Goal: Task Accomplishment & Management: Use online tool/utility

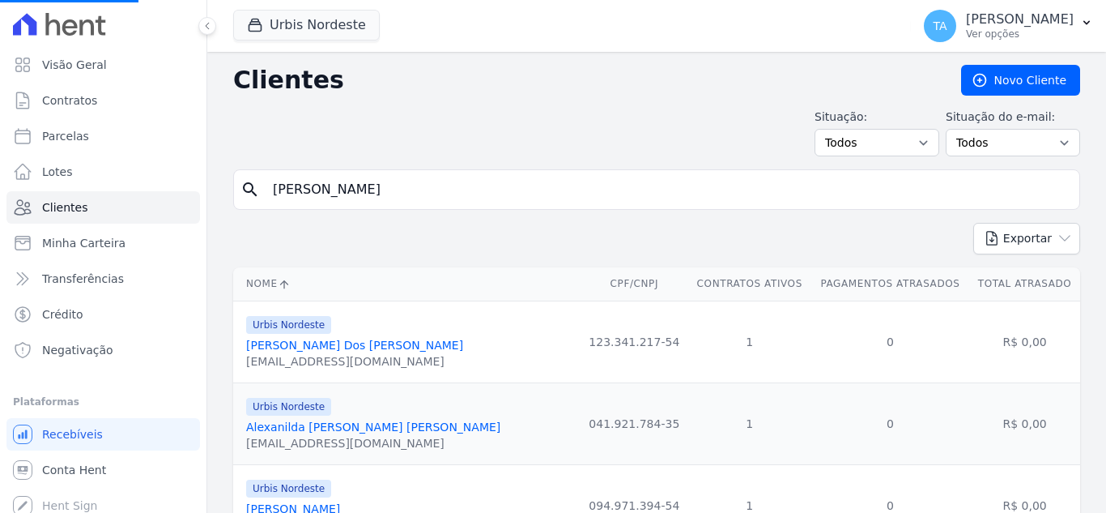
click at [394, 182] on input "[PERSON_NAME]" at bounding box center [668, 189] width 810 height 32
click at [394, 182] on input "search" at bounding box center [668, 189] width 810 height 32
type input "[PERSON_NAME]"
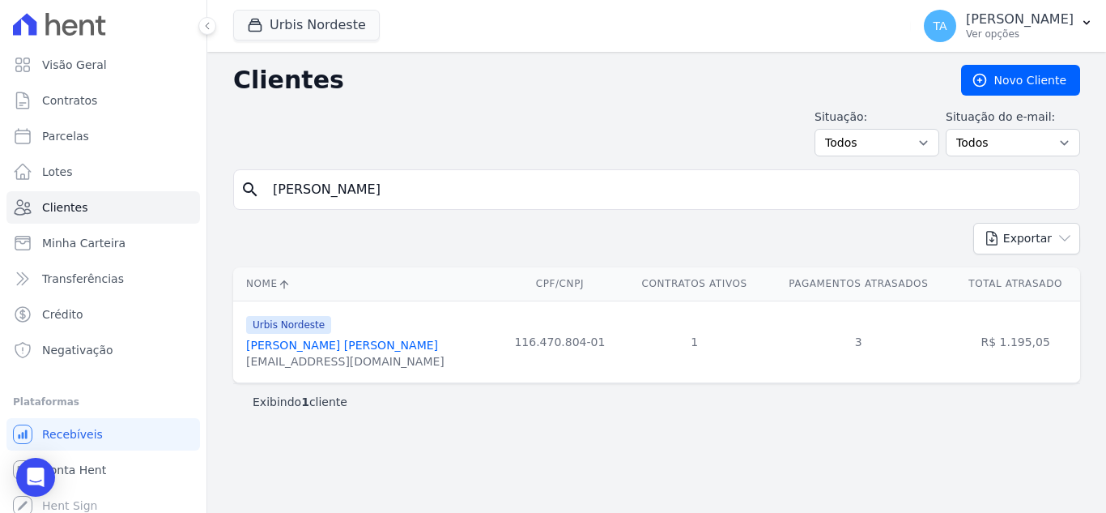
click at [352, 336] on div "Urbis Nordeste [PERSON_NAME] [PERSON_NAME] [EMAIL_ADDRESS][DOMAIN_NAME]" at bounding box center [345, 341] width 198 height 55
click at [352, 348] on link "[PERSON_NAME] [PERSON_NAME]" at bounding box center [342, 345] width 192 height 13
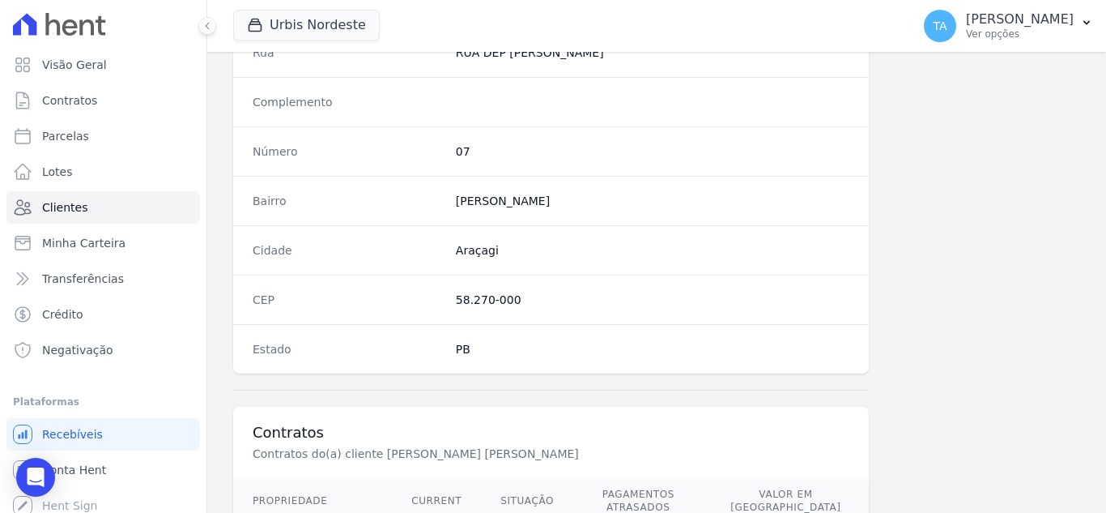
scroll to position [1003, 0]
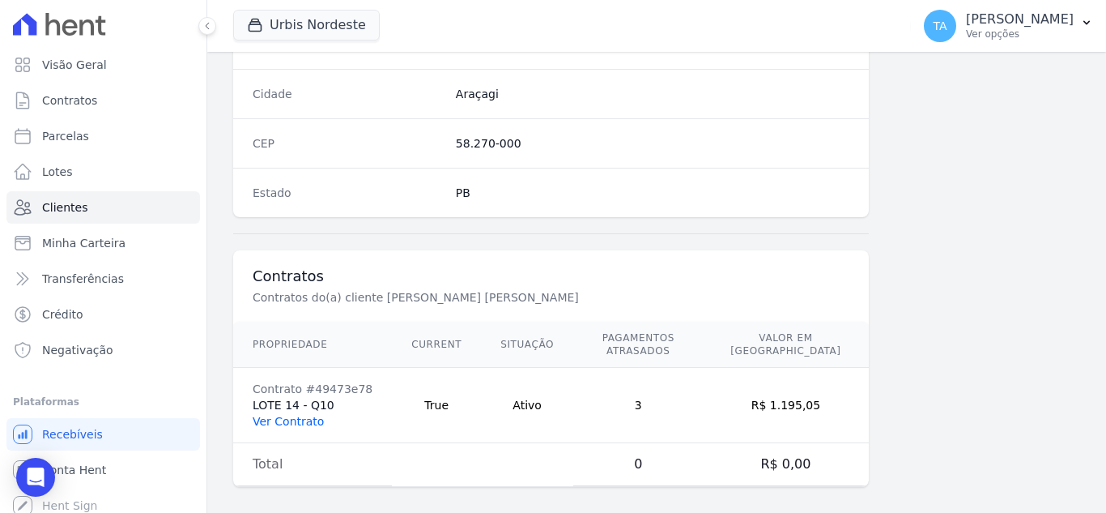
click at [298, 415] on link "Ver Contrato" at bounding box center [288, 421] width 71 height 13
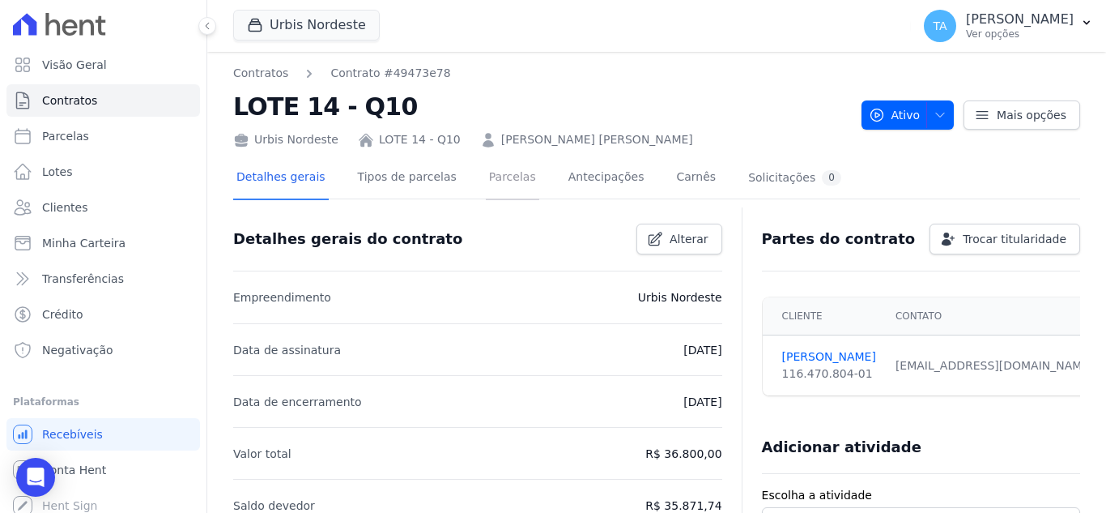
click at [494, 181] on link "Parcelas" at bounding box center [512, 178] width 53 height 43
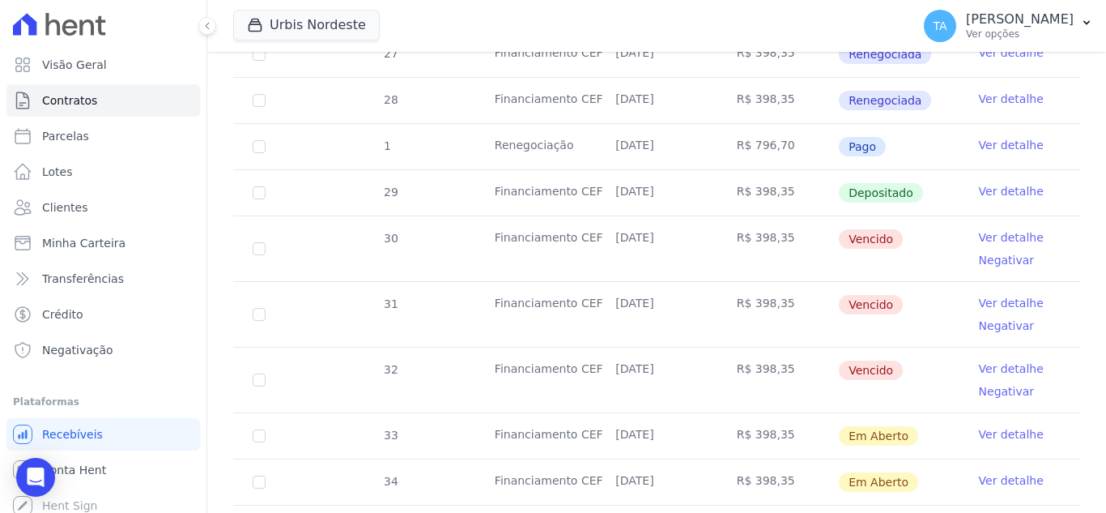
scroll to position [735, 0]
click at [261, 241] on input "checkbox" at bounding box center [259, 247] width 13 height 13
checkbox input "true"
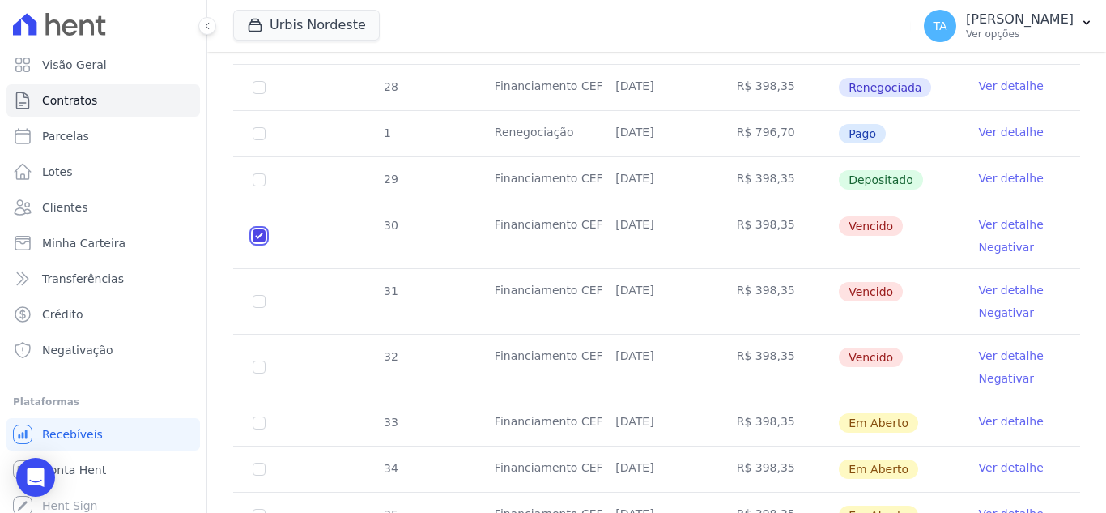
scroll to position [0, 0]
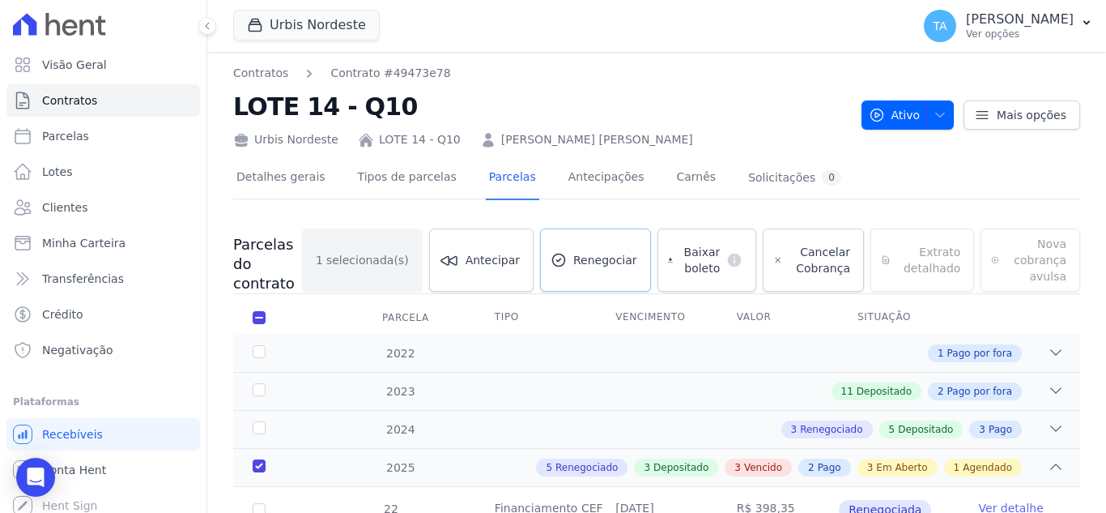
click at [636, 260] on span "Renegociar" at bounding box center [605, 260] width 64 height 16
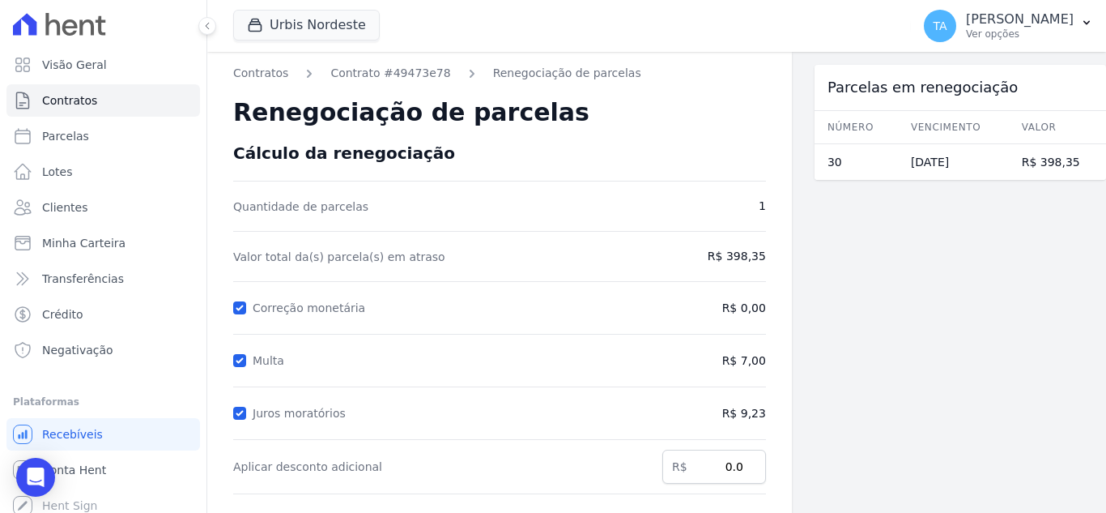
scroll to position [299, 0]
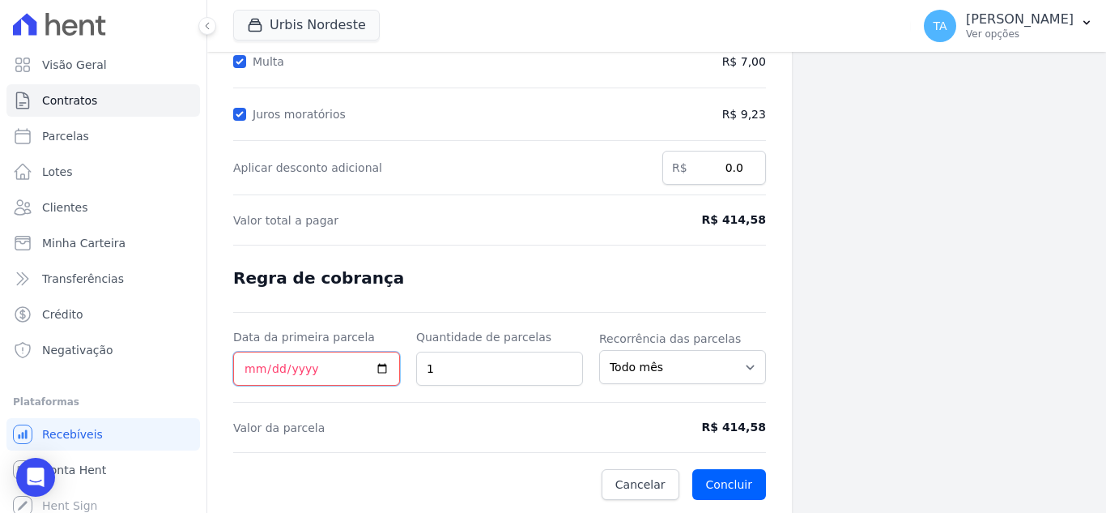
click at [234, 373] on input "Data da primeira parcela" at bounding box center [316, 369] width 167 height 34
type input "[DATE]"
click at [275, 360] on input "[DATE]" at bounding box center [316, 369] width 167 height 34
click at [275, 367] on input "[DATE]" at bounding box center [316, 369] width 167 height 34
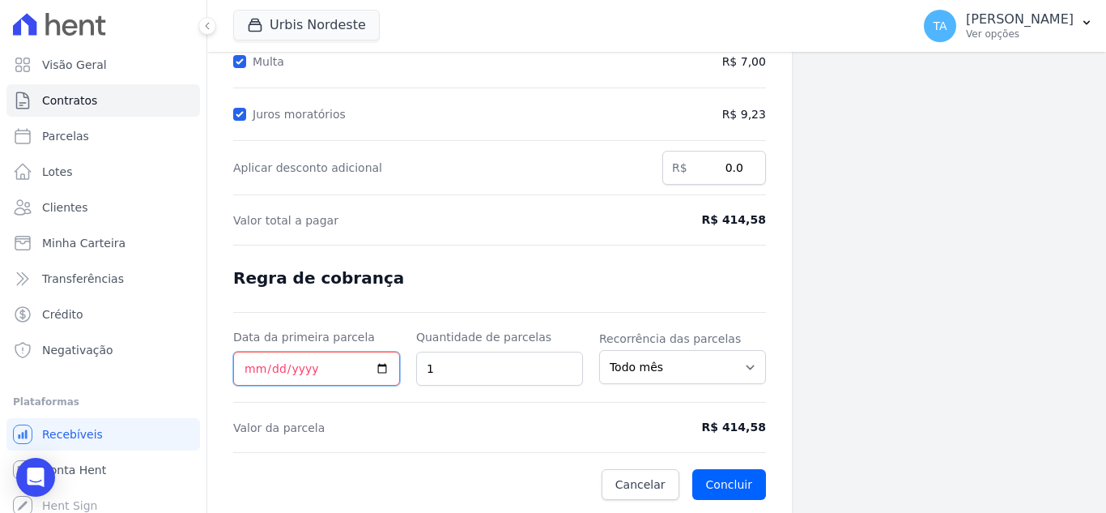
type input "[DATE]"
click at [743, 488] on button "Concluir" at bounding box center [729, 484] width 74 height 31
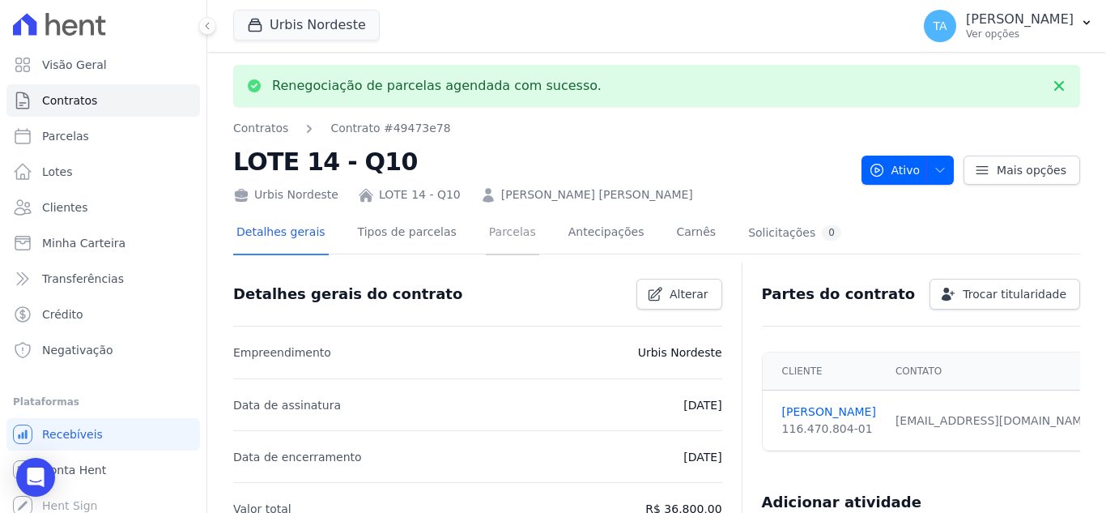
click at [509, 244] on link "Parcelas" at bounding box center [512, 233] width 53 height 43
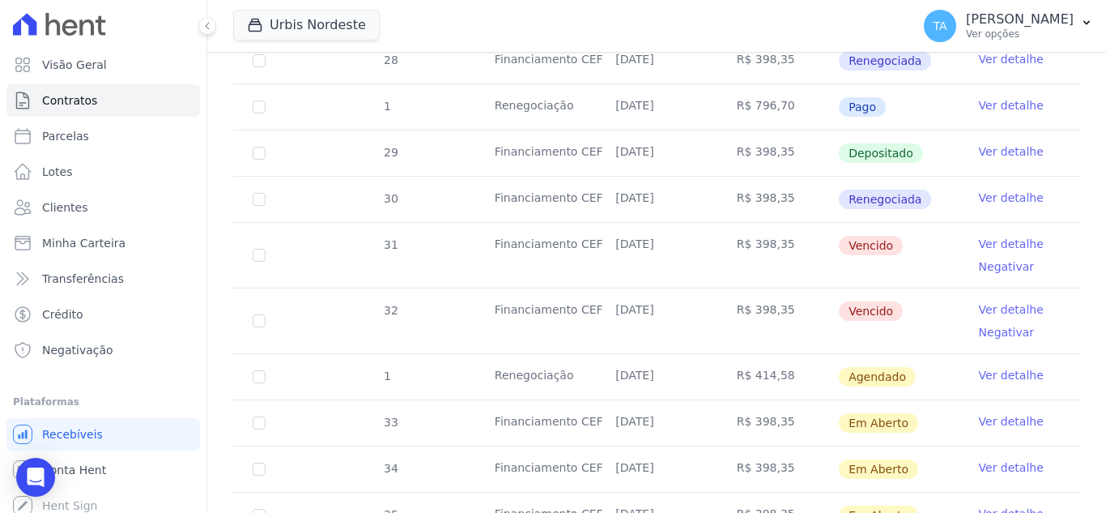
scroll to position [776, 0]
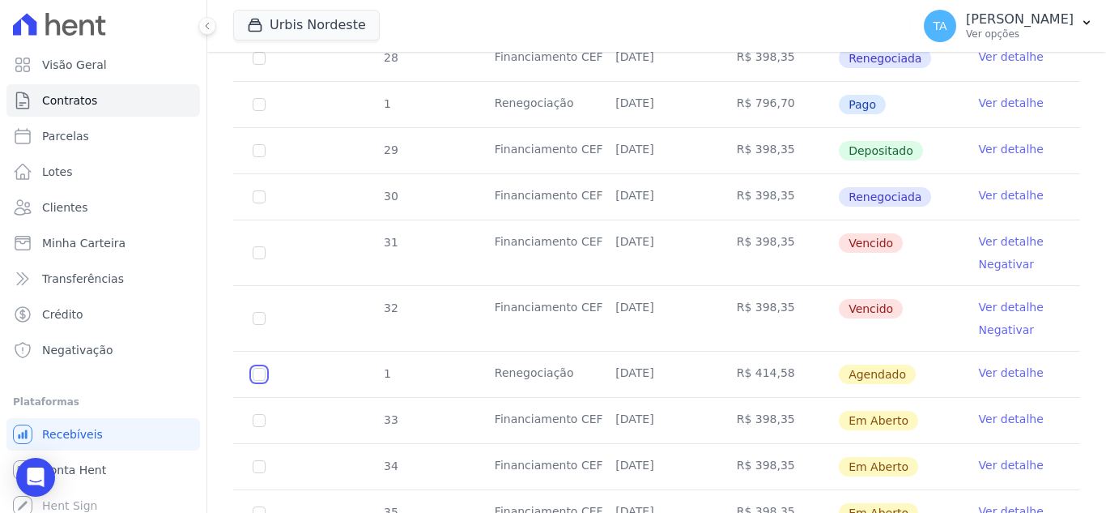
click at [260, 368] on input "checkbox" at bounding box center [259, 374] width 13 height 13
checkbox input "true"
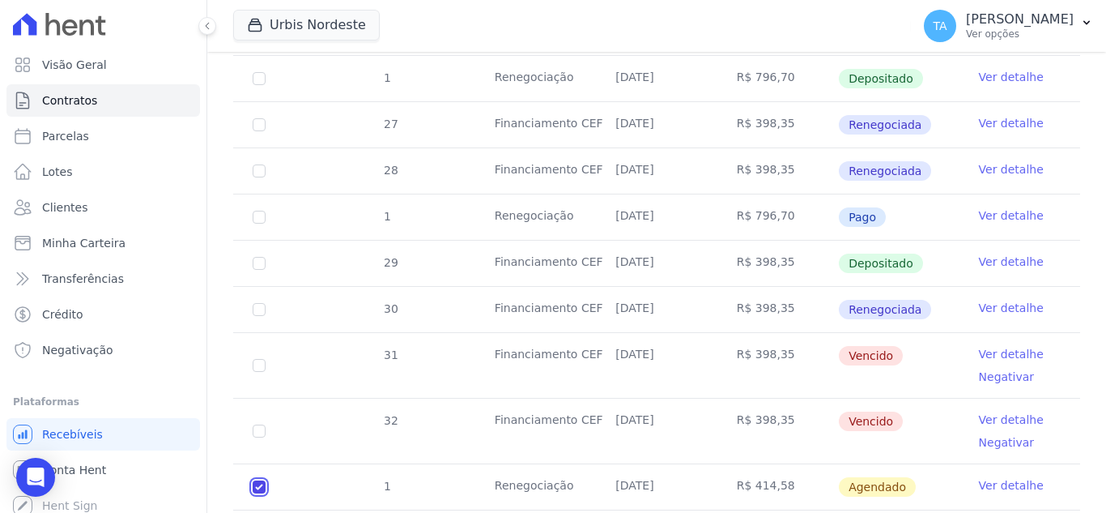
scroll to position [773, 0]
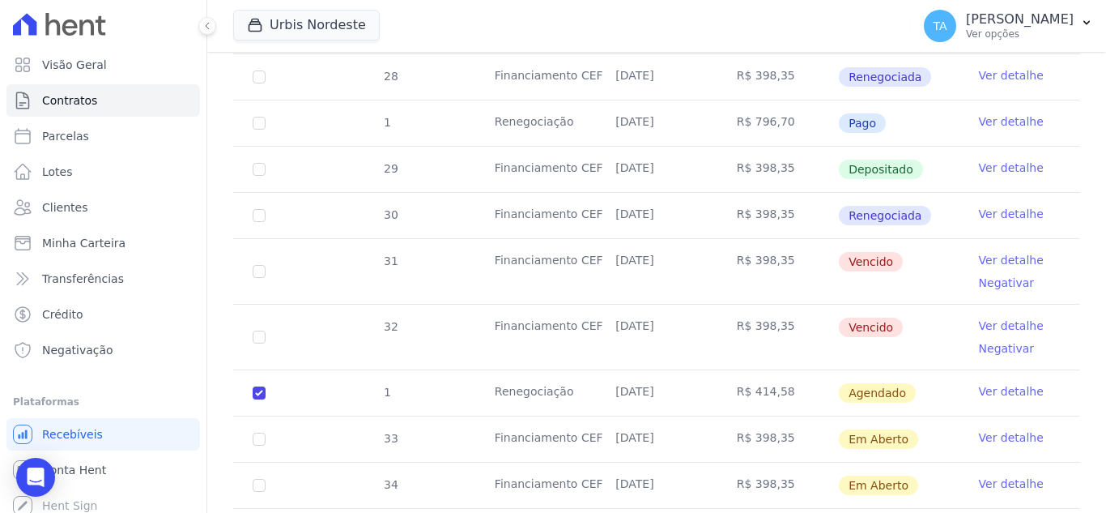
click at [982, 383] on link "Ver detalhe" at bounding box center [1011, 391] width 65 height 16
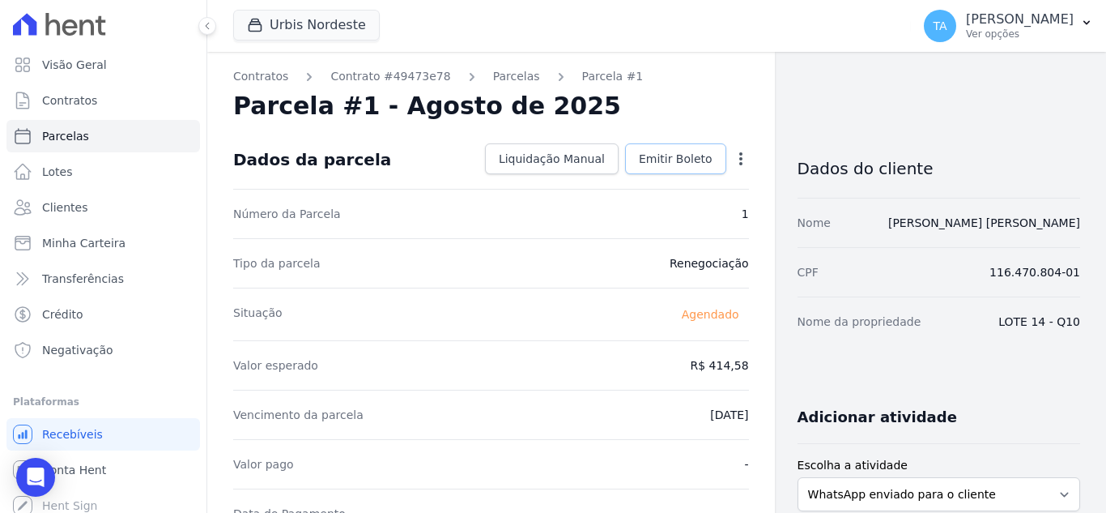
click at [677, 145] on link "Emitir Boleto" at bounding box center [675, 158] width 101 height 31
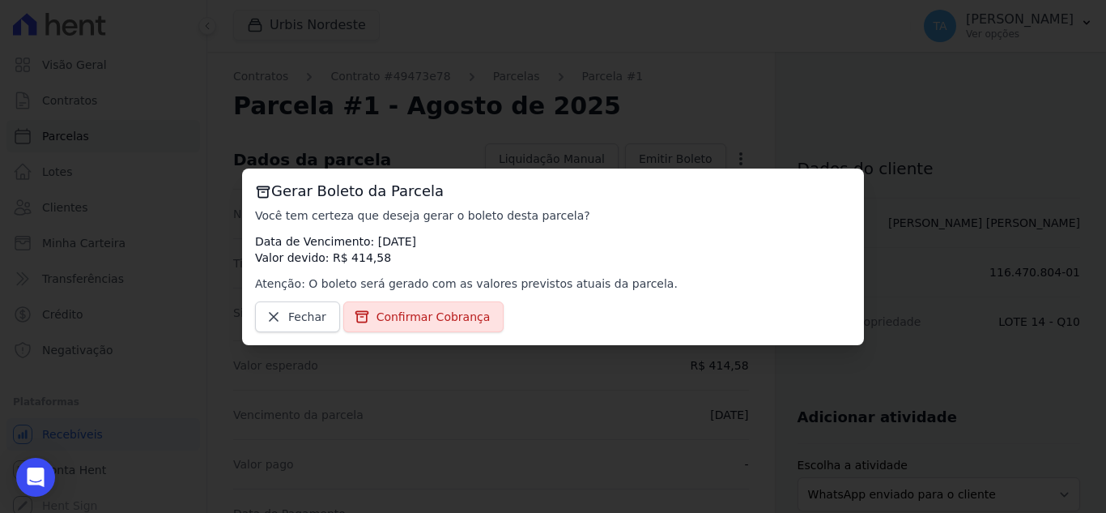
click at [432, 336] on div "Gerar Boleto da Parcela Você tem certeza que deseja gerar o boleto [PERSON_NAME…" at bounding box center [553, 256] width 622 height 177
click at [428, 320] on span "Confirmar Cobrança" at bounding box center [434, 317] width 114 height 16
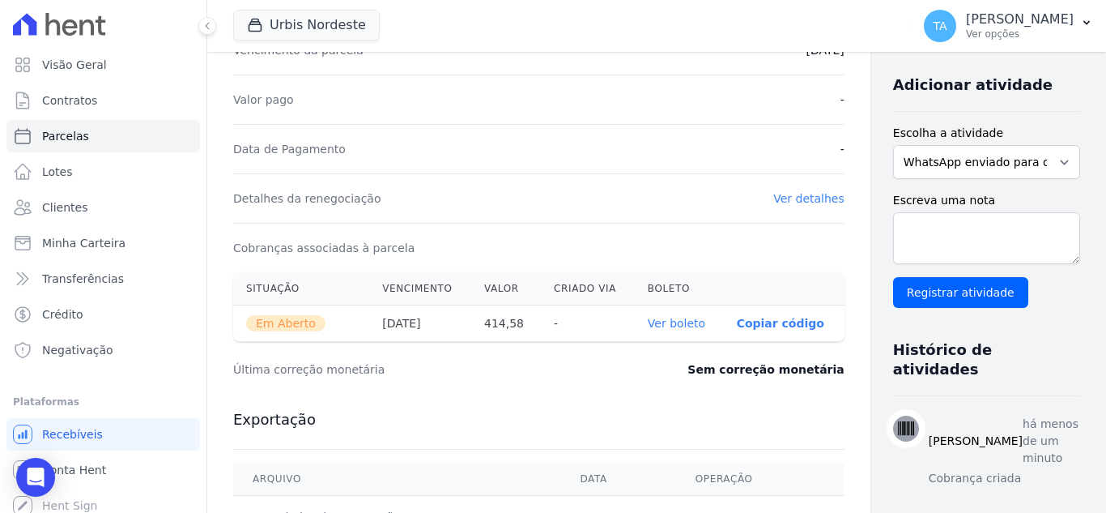
scroll to position [365, 0]
click at [648, 326] on link "Ver boleto" at bounding box center [677, 322] width 58 height 13
click at [126, 203] on link "Clientes" at bounding box center [103, 207] width 194 height 32
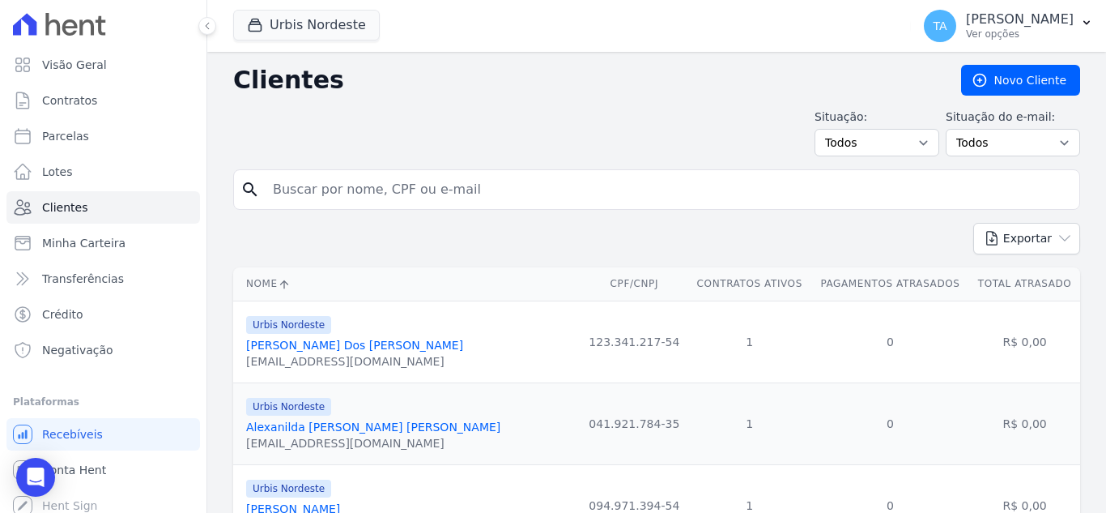
click at [315, 187] on input "search" at bounding box center [668, 189] width 810 height 32
type input "edimilson"
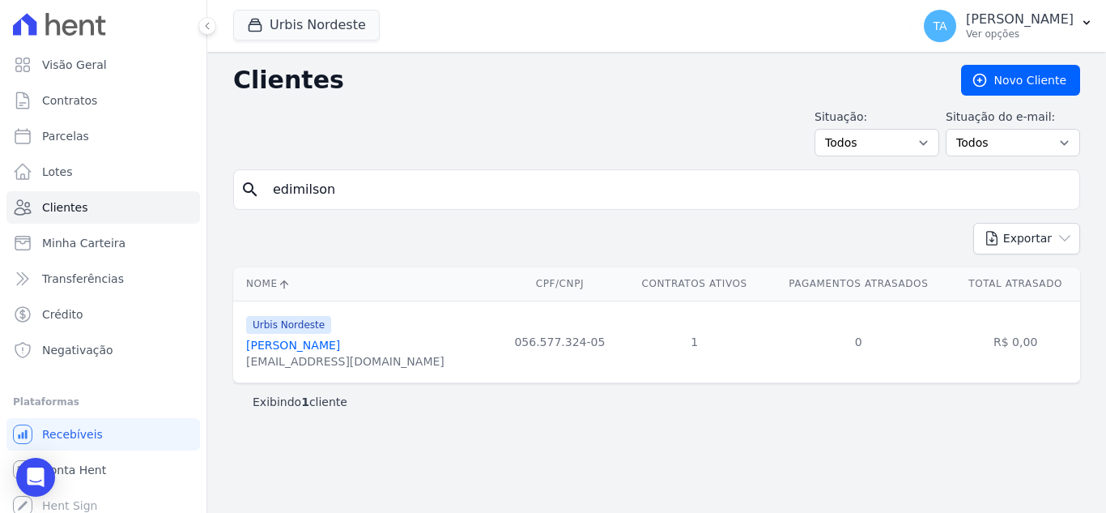
click at [340, 345] on link "[PERSON_NAME]" at bounding box center [293, 345] width 94 height 13
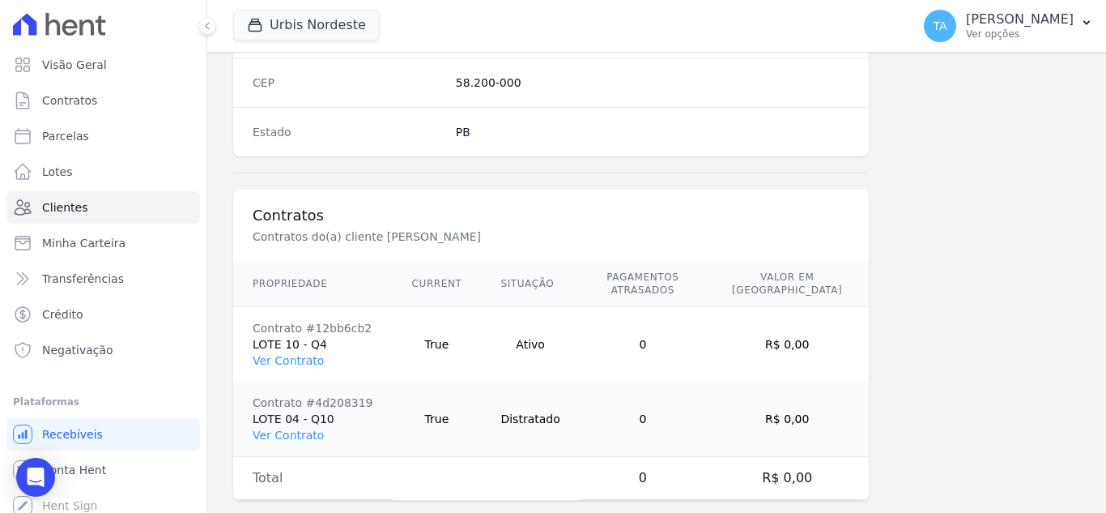
scroll to position [1064, 0]
click at [271, 353] on link "Ver Contrato" at bounding box center [288, 359] width 71 height 13
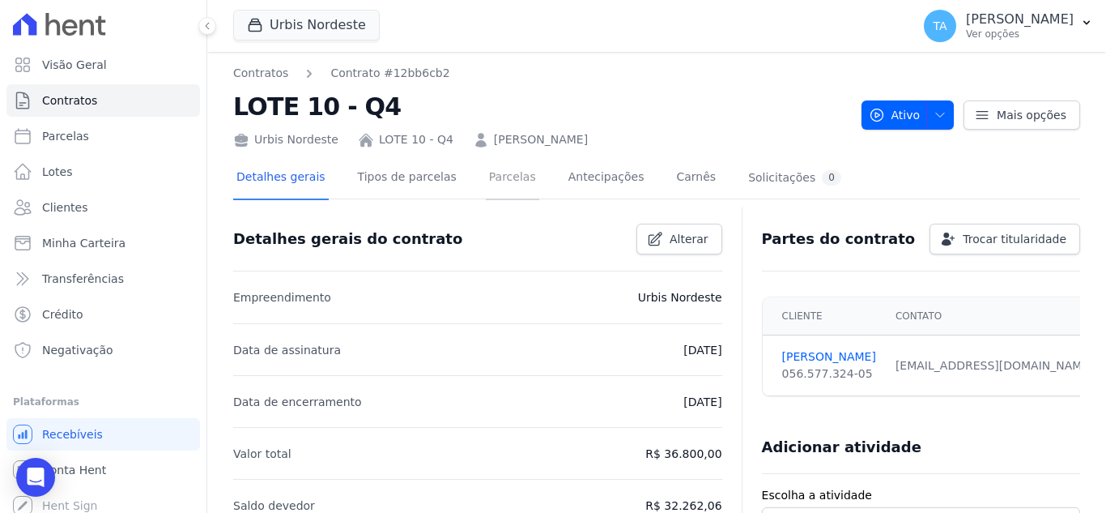
click at [486, 174] on link "Parcelas" at bounding box center [512, 178] width 53 height 43
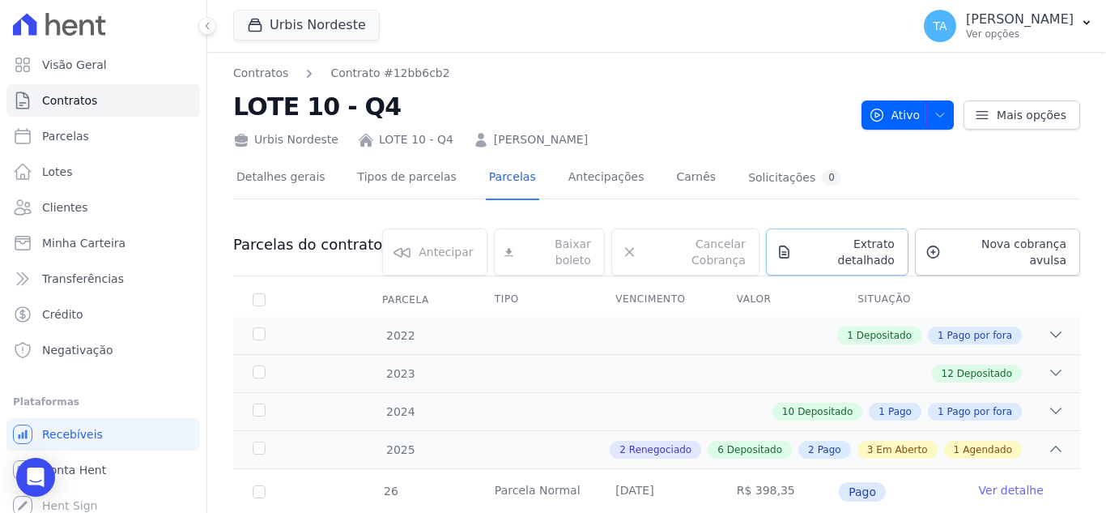
click at [863, 258] on link "Extrato detalhado" at bounding box center [837, 251] width 143 height 47
click at [1045, 251] on span "Exportar PDF" at bounding box center [1054, 246] width 85 height 16
